Goal: Information Seeking & Learning: Learn about a topic

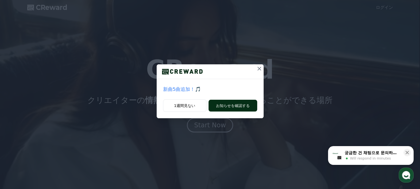
click at [245, 104] on button "お知らせを確認する" at bounding box center [233, 106] width 49 height 12
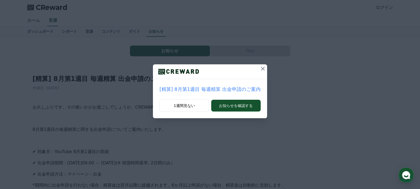
click at [260, 66] on icon at bounding box center [263, 68] width 6 height 6
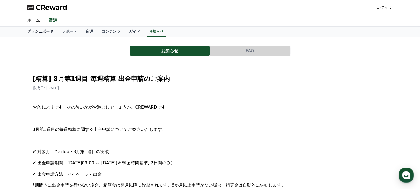
click at [37, 30] on link "ダッシュボード" at bounding box center [40, 31] width 35 height 10
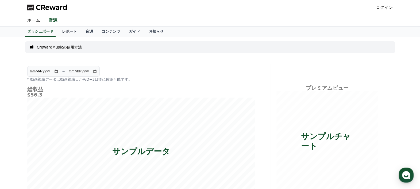
click at [58, 30] on link "レポート" at bounding box center [70, 31] width 24 height 10
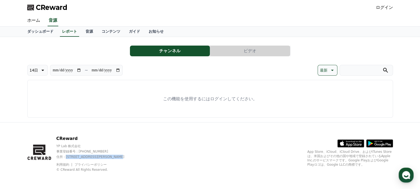
drag, startPoint x: 135, startPoint y: 156, endPoint x: 67, endPoint y: 158, distance: 68.3
click at [67, 158] on p "住所 : [STREET_ADDRESS][PERSON_NAME]" at bounding box center [94, 156] width 77 height 4
copy p "京畿道金浦市陽村邑陽谷路495, 3階305-BI16号"
click at [81, 33] on link "音源" at bounding box center [89, 31] width 16 height 10
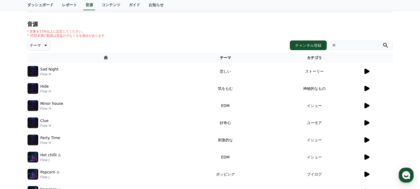
scroll to position [67, 0]
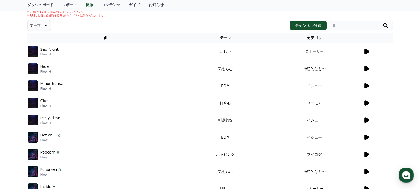
click at [364, 135] on icon at bounding box center [367, 137] width 6 height 6
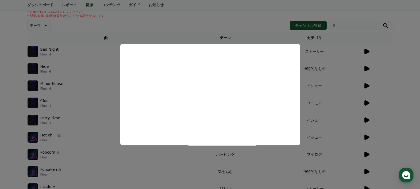
click at [256, 8] on button "close modal" at bounding box center [210, 94] width 420 height 189
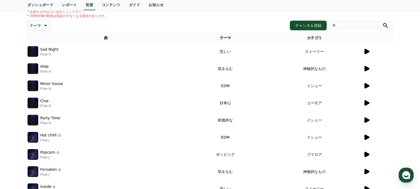
scroll to position [134, 0]
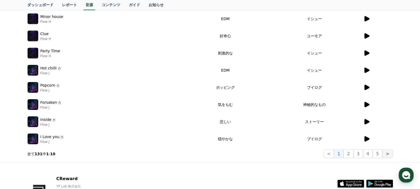
click at [387, 154] on button ">" at bounding box center [388, 153] width 10 height 9
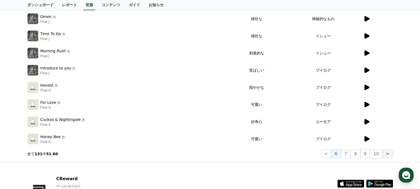
click at [387, 154] on button ">" at bounding box center [388, 153] width 10 height 9
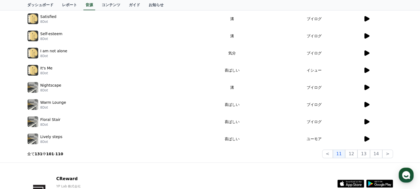
click at [365, 104] on icon at bounding box center [367, 104] width 5 height 5
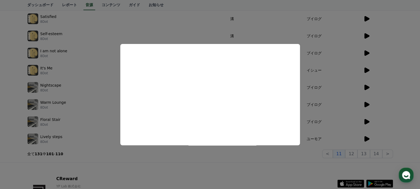
click at [367, 122] on button "close modal" at bounding box center [210, 94] width 420 height 189
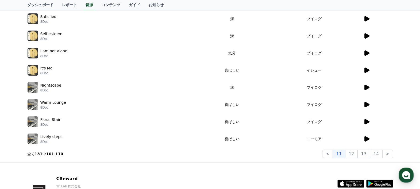
click at [367, 122] on icon at bounding box center [367, 121] width 5 height 5
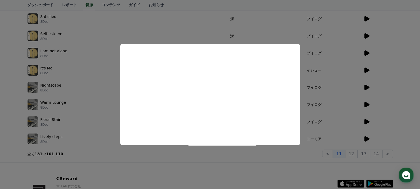
drag, startPoint x: 137, startPoint y: 161, endPoint x: 162, endPoint y: 167, distance: 25.7
click at [138, 161] on button "close modal" at bounding box center [210, 94] width 420 height 189
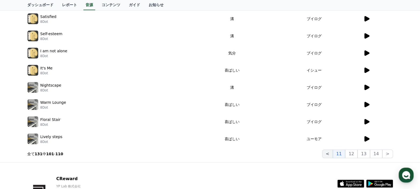
click at [333, 152] on button "<" at bounding box center [327, 153] width 10 height 9
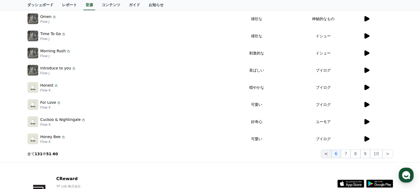
click at [327, 150] on button "<" at bounding box center [326, 153] width 10 height 9
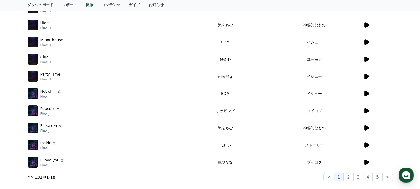
scroll to position [173, 0]
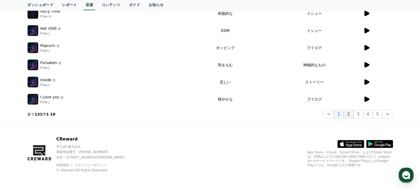
click at [354, 116] on button "2" at bounding box center [359, 114] width 10 height 9
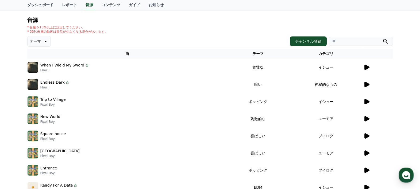
scroll to position [39, 0]
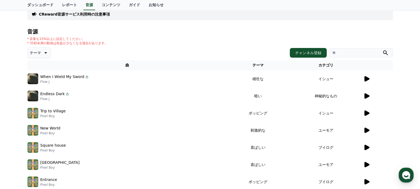
click at [365, 112] on icon at bounding box center [367, 112] width 5 height 5
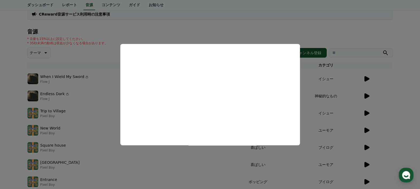
click at [373, 30] on button "close modal" at bounding box center [210, 94] width 420 height 189
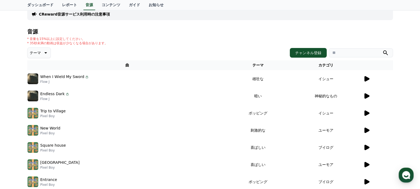
click at [368, 129] on icon at bounding box center [367, 129] width 5 height 5
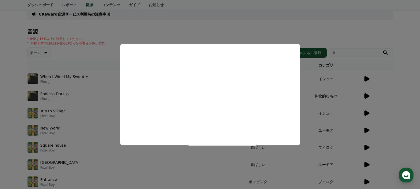
click at [391, 64] on button "close modal" at bounding box center [210, 94] width 420 height 189
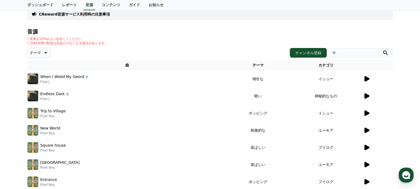
scroll to position [173, 0]
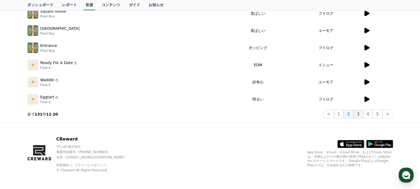
click at [373, 116] on button "3" at bounding box center [378, 114] width 10 height 9
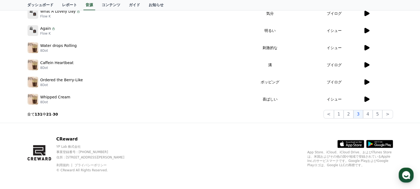
click at [367, 49] on icon at bounding box center [367, 47] width 5 height 5
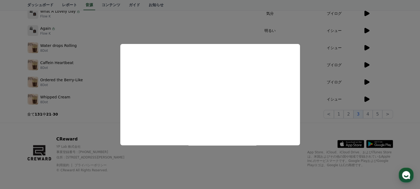
click at [398, 90] on button "close modal" at bounding box center [210, 94] width 420 height 189
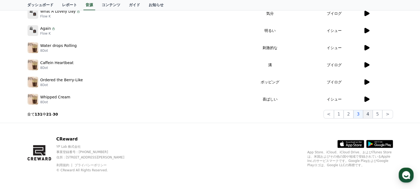
click at [369, 112] on button "4" at bounding box center [368, 114] width 10 height 9
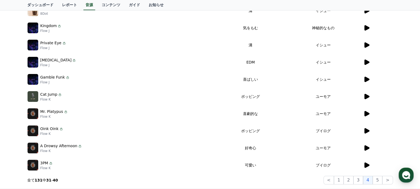
scroll to position [106, 0]
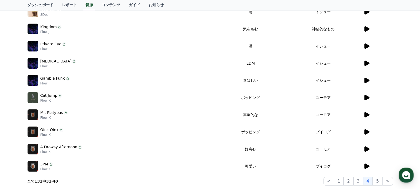
click at [367, 28] on icon at bounding box center [367, 28] width 5 height 5
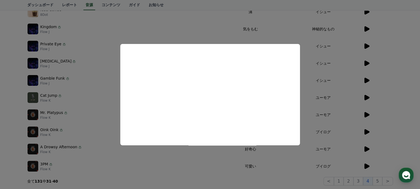
click at [404, 50] on button "close modal" at bounding box center [210, 94] width 420 height 189
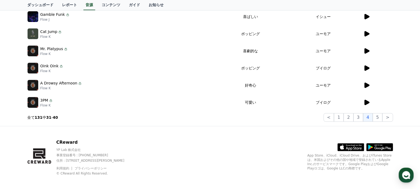
scroll to position [173, 0]
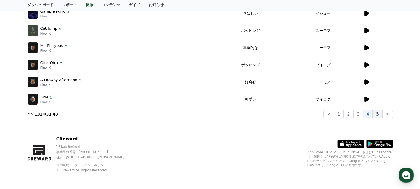
click at [377, 111] on button "5" at bounding box center [378, 114] width 10 height 9
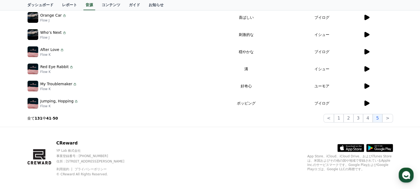
scroll to position [173, 0]
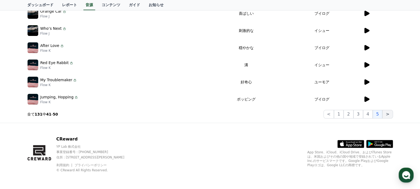
click at [388, 112] on button ">" at bounding box center [388, 114] width 10 height 9
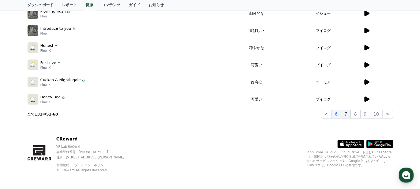
click at [351, 115] on button "7" at bounding box center [356, 114] width 10 height 9
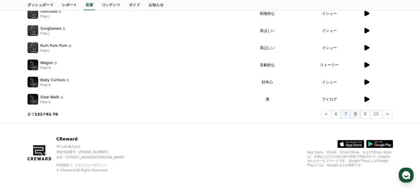
click at [370, 114] on button "8" at bounding box center [376, 114] width 12 height 9
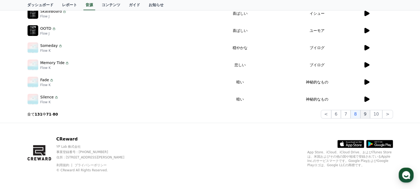
click at [363, 112] on button "9" at bounding box center [366, 114] width 10 height 9
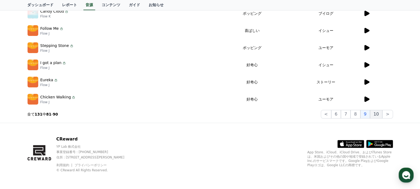
click at [375, 112] on button "10" at bounding box center [376, 114] width 12 height 9
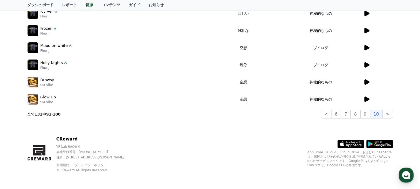
click at [368, 82] on icon at bounding box center [367, 81] width 5 height 5
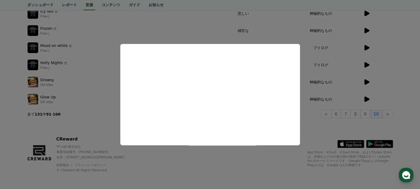
click at [320, 131] on button "close modal" at bounding box center [210, 94] width 420 height 189
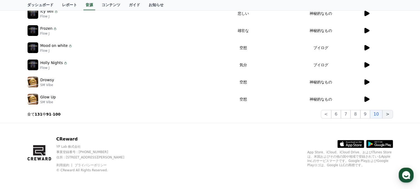
click at [388, 112] on button ">" at bounding box center [388, 114] width 10 height 9
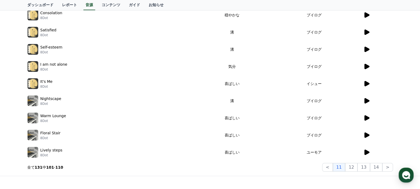
scroll to position [106, 0]
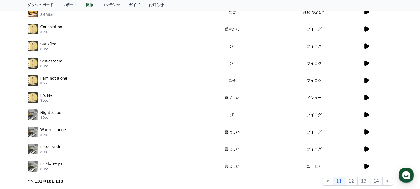
click at [361, 131] on td "ブイログ" at bounding box center [314, 131] width 98 height 17
click at [369, 132] on icon at bounding box center [367, 131] width 6 height 6
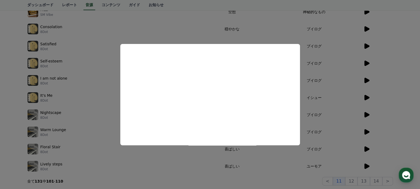
click at [391, 121] on button "close modal" at bounding box center [210, 94] width 420 height 189
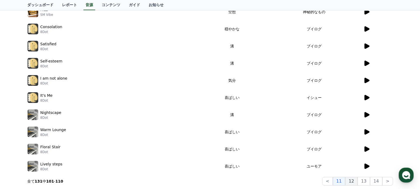
click at [358, 183] on button "12" at bounding box center [364, 181] width 12 height 9
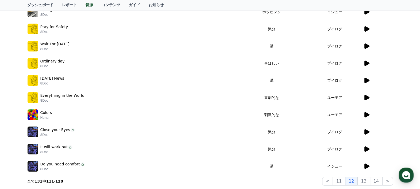
click at [368, 96] on icon at bounding box center [367, 97] width 5 height 5
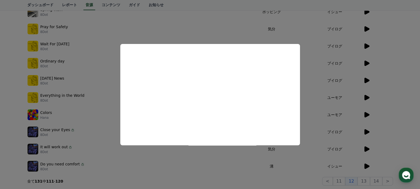
click at [397, 82] on button "close modal" at bounding box center [210, 94] width 420 height 189
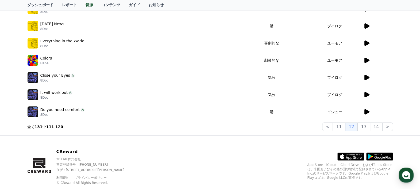
scroll to position [173, 0]
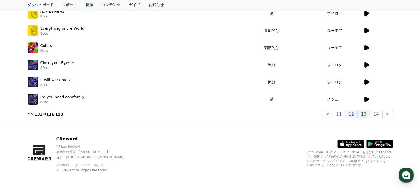
click at [383, 114] on button "13" at bounding box center [388, 114] width 10 height 9
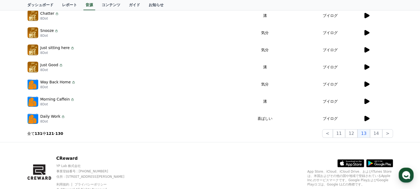
scroll to position [173, 0]
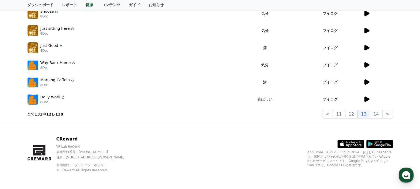
click at [367, 100] on icon at bounding box center [367, 98] width 5 height 5
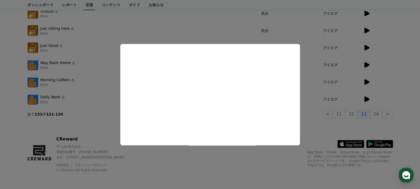
click at [367, 80] on button "close modal" at bounding box center [210, 94] width 420 height 189
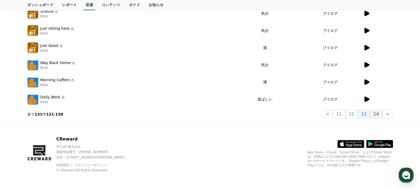
click at [377, 110] on button "14" at bounding box center [376, 114] width 12 height 9
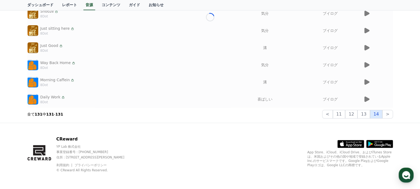
scroll to position [19, 0]
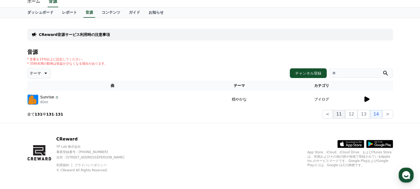
click at [344, 115] on button "11" at bounding box center [339, 114] width 12 height 9
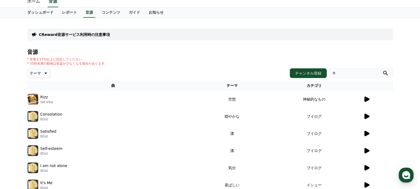
click at [365, 99] on icon at bounding box center [367, 98] width 5 height 5
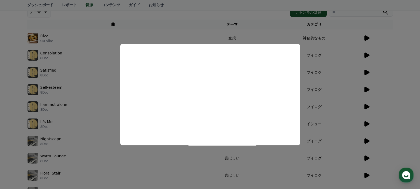
scroll to position [86, 0]
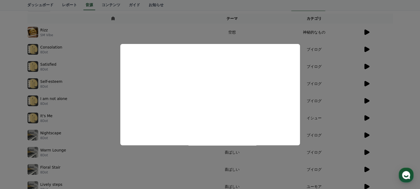
click at [366, 47] on button "close modal" at bounding box center [210, 94] width 420 height 189
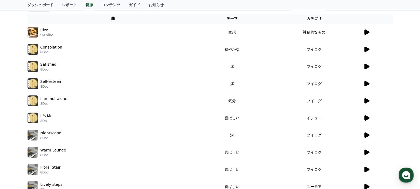
click at [365, 133] on icon at bounding box center [367, 134] width 5 height 5
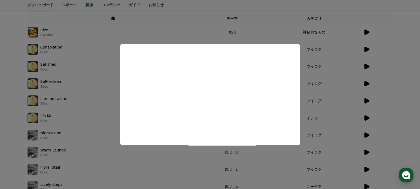
scroll to position [153, 0]
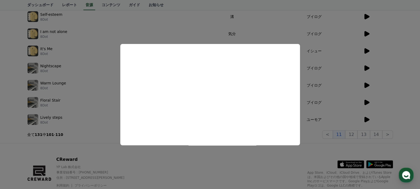
click at [334, 133] on button "close modal" at bounding box center [210, 94] width 420 height 189
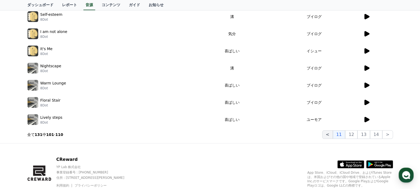
click at [333, 133] on button "<" at bounding box center [327, 134] width 10 height 9
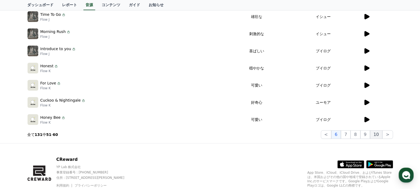
click at [379, 134] on button "10" at bounding box center [376, 134] width 12 height 9
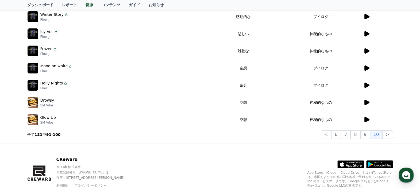
click at [367, 49] on icon at bounding box center [367, 50] width 5 height 5
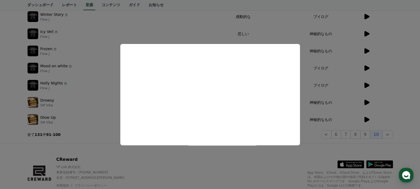
click at [367, 102] on button "close modal" at bounding box center [210, 94] width 420 height 189
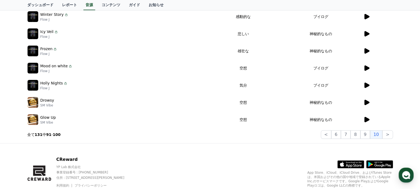
click at [364, 102] on icon at bounding box center [367, 102] width 6 height 6
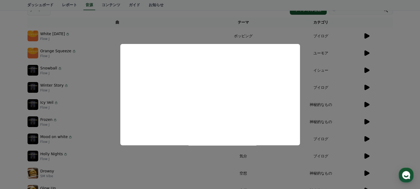
scroll to position [86, 0]
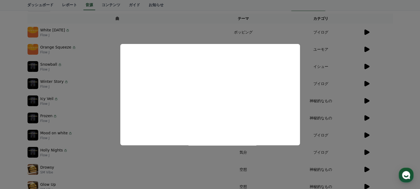
click at [367, 33] on button "close modal" at bounding box center [210, 94] width 420 height 189
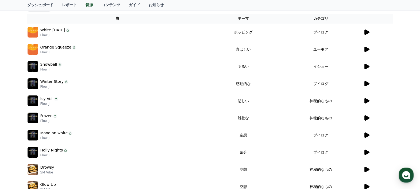
click at [367, 33] on icon at bounding box center [367, 31] width 5 height 5
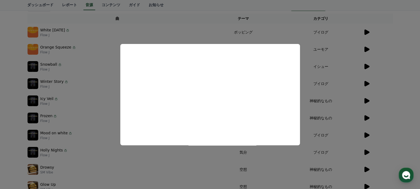
click at [366, 48] on button "close modal" at bounding box center [210, 94] width 420 height 189
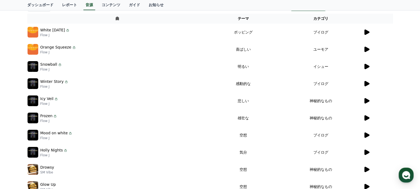
click at [366, 48] on icon at bounding box center [367, 49] width 5 height 5
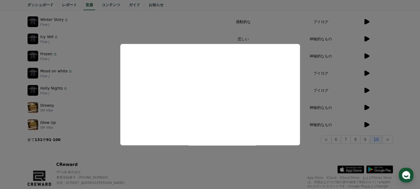
scroll to position [153, 0]
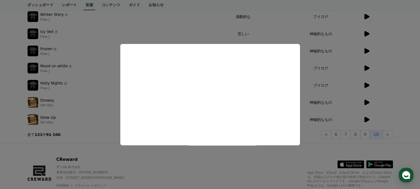
click at [364, 134] on button "close modal" at bounding box center [210, 94] width 420 height 189
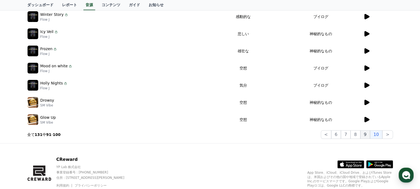
click at [368, 134] on button "9" at bounding box center [366, 134] width 10 height 9
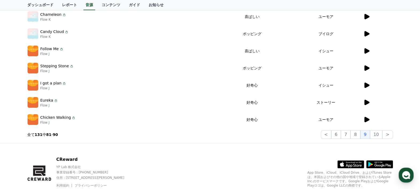
click at [367, 49] on icon at bounding box center [367, 50] width 5 height 5
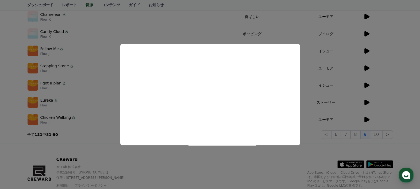
click at [365, 67] on button "close modal" at bounding box center [210, 94] width 420 height 189
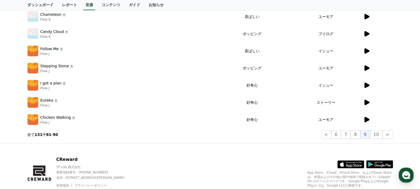
click at [365, 67] on icon at bounding box center [367, 67] width 5 height 5
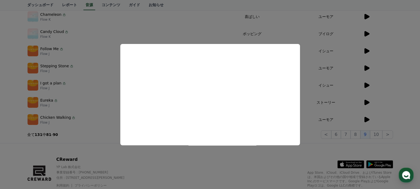
click at [367, 86] on button "close modal" at bounding box center [210, 94] width 420 height 189
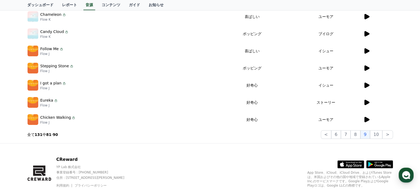
click at [367, 86] on icon at bounding box center [367, 84] width 5 height 5
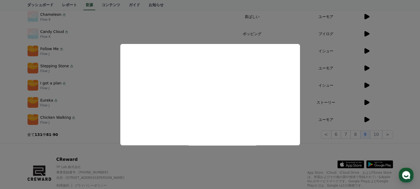
click at [365, 118] on button "close modal" at bounding box center [210, 94] width 420 height 189
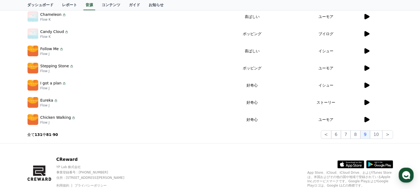
click at [365, 118] on icon at bounding box center [367, 119] width 5 height 5
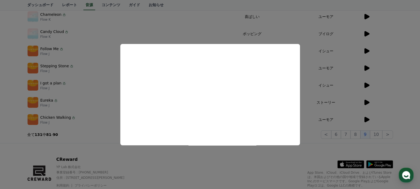
click at [368, 104] on button "close modal" at bounding box center [210, 94] width 420 height 189
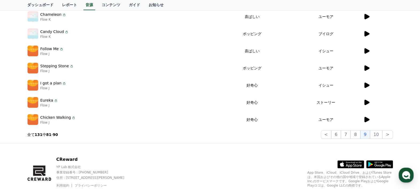
click at [367, 103] on icon at bounding box center [367, 102] width 5 height 5
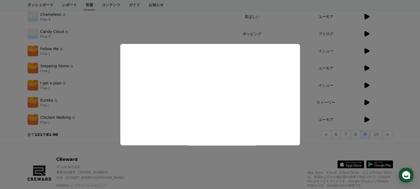
click at [365, 143] on button "close modal" at bounding box center [210, 94] width 420 height 189
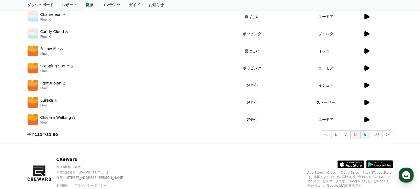
click at [370, 133] on button "8" at bounding box center [376, 134] width 12 height 9
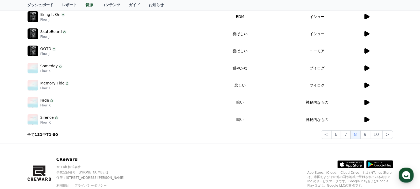
scroll to position [86, 0]
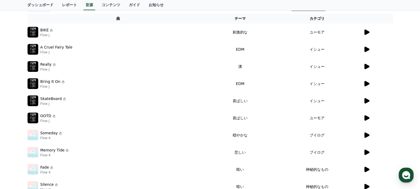
click at [365, 34] on icon at bounding box center [367, 31] width 5 height 5
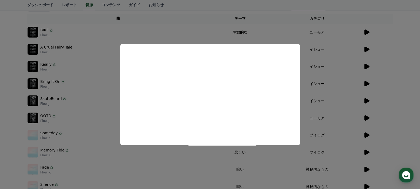
click at [367, 50] on button "close modal" at bounding box center [210, 94] width 420 height 189
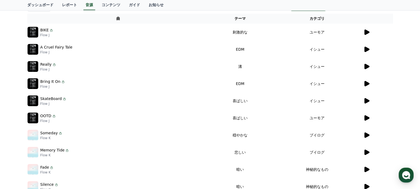
click at [367, 50] on icon at bounding box center [367, 49] width 5 height 5
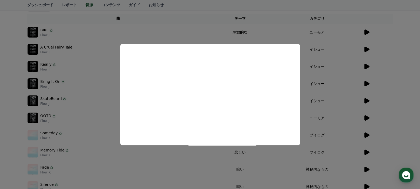
click at [398, 49] on button "close modal" at bounding box center [210, 94] width 420 height 189
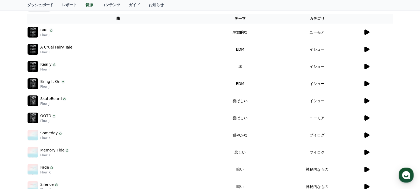
click at [368, 83] on icon at bounding box center [367, 83] width 5 height 5
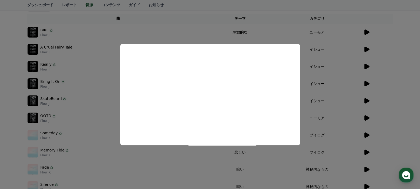
click at [405, 68] on button "close modal" at bounding box center [210, 94] width 420 height 189
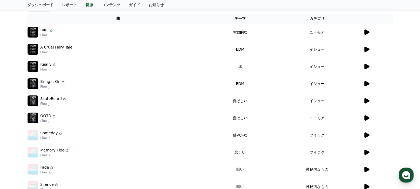
click at [367, 67] on icon at bounding box center [367, 66] width 5 height 5
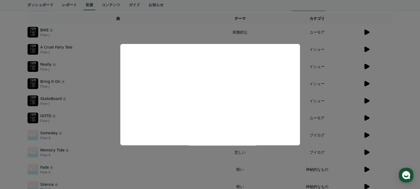
click at [367, 99] on button "close modal" at bounding box center [210, 94] width 420 height 189
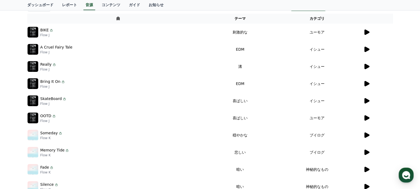
click at [366, 99] on icon at bounding box center [367, 100] width 5 height 5
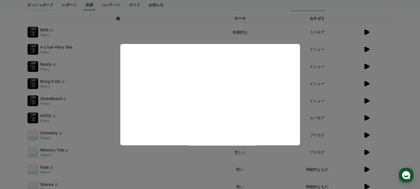
click at [366, 115] on button "close modal" at bounding box center [210, 94] width 420 height 189
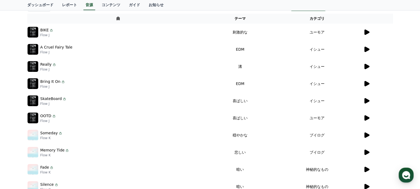
click at [366, 116] on icon at bounding box center [367, 117] width 5 height 5
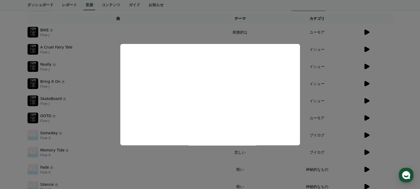
click at [409, 96] on button "close modal" at bounding box center [210, 94] width 420 height 189
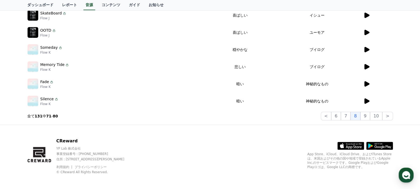
scroll to position [173, 0]
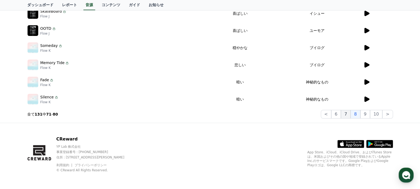
click at [347, 114] on button "7" at bounding box center [346, 114] width 10 height 9
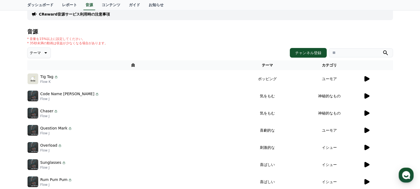
scroll to position [106, 0]
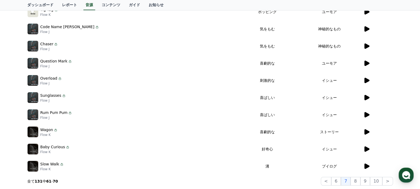
click at [368, 63] on icon at bounding box center [367, 62] width 5 height 5
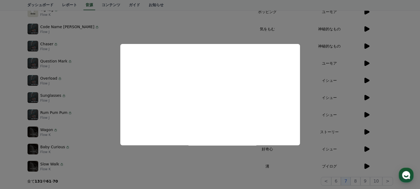
click at [400, 80] on button "close modal" at bounding box center [210, 94] width 420 height 189
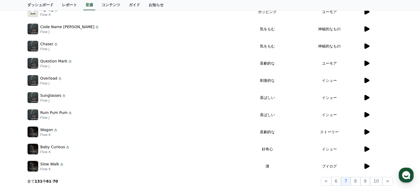
click at [367, 81] on icon at bounding box center [367, 80] width 5 height 5
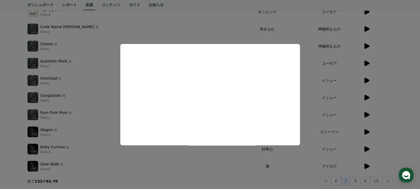
click at [400, 89] on button "close modal" at bounding box center [210, 94] width 420 height 189
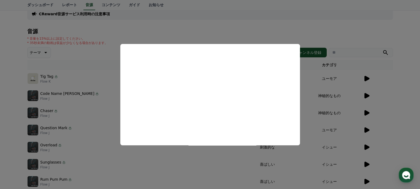
scroll to position [0, 0]
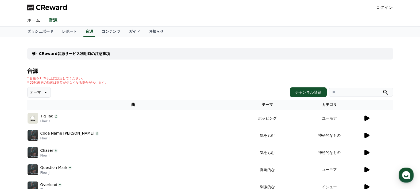
click at [319, 104] on th "カテゴリ" at bounding box center [329, 105] width 67 height 10
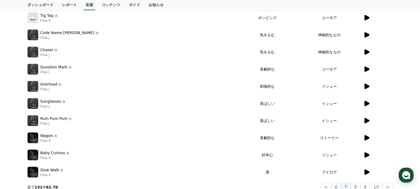
scroll to position [173, 0]
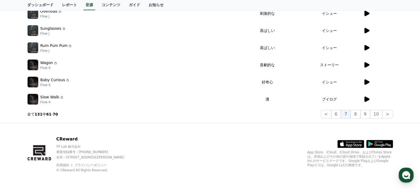
click at [364, 81] on icon at bounding box center [367, 82] width 6 height 6
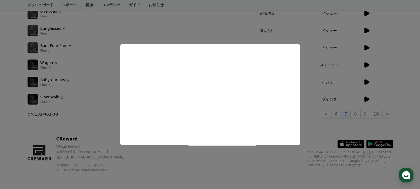
click at [339, 121] on button "close modal" at bounding box center [210, 94] width 420 height 189
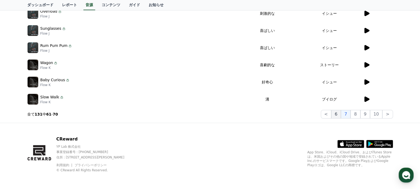
click at [340, 114] on button "6" at bounding box center [336, 114] width 10 height 9
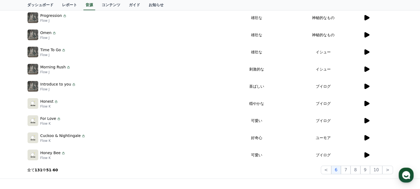
scroll to position [106, 0]
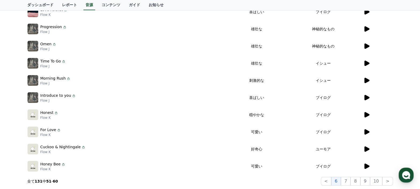
click at [366, 47] on icon at bounding box center [367, 45] width 5 height 5
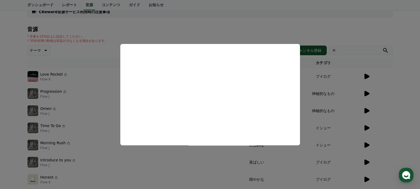
scroll to position [39, 0]
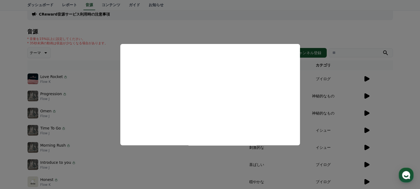
click at [406, 76] on button "close modal" at bounding box center [210, 94] width 420 height 189
